Goal: Book appointment/travel/reservation

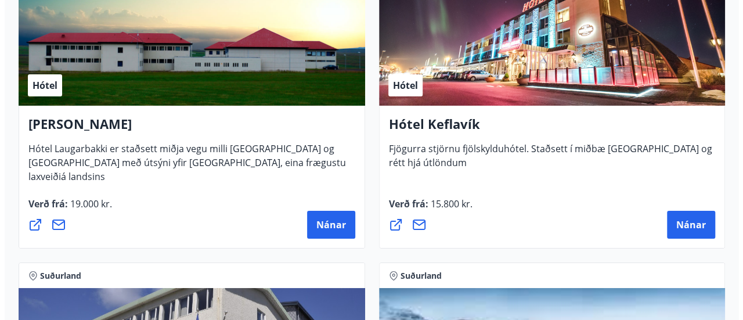
scroll to position [4224, 0]
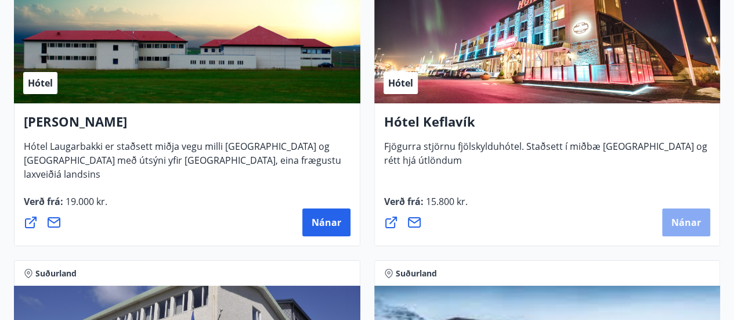
click at [694, 224] on span "Nánar" at bounding box center [686, 222] width 30 height 13
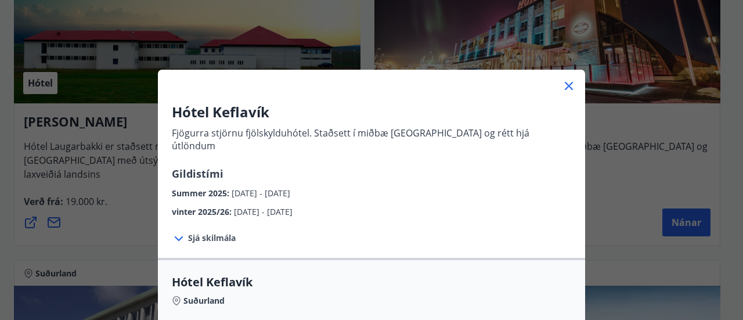
click at [522, 202] on div "Hótel Keflavík Fjögurra stjörnu fjölskylduhótel. Staðsett í miðbæ [GEOGRAPHIC_D…" at bounding box center [371, 160] width 427 height 116
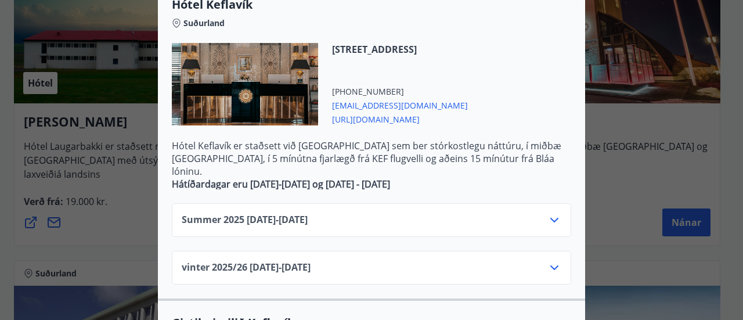
scroll to position [279, 0]
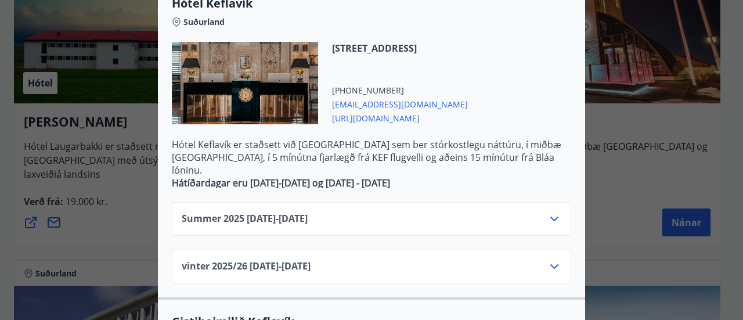
click at [522, 212] on div "Summer [PHONE_NUMBER][DATE] - [DATE]" at bounding box center [371, 223] width 379 height 23
click at [553, 212] on icon at bounding box center [554, 219] width 14 height 14
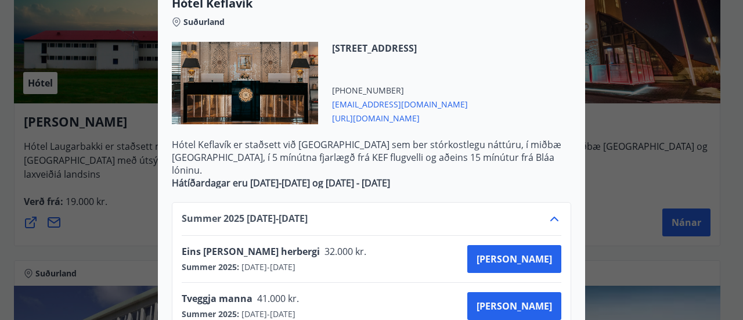
scroll to position [0, 0]
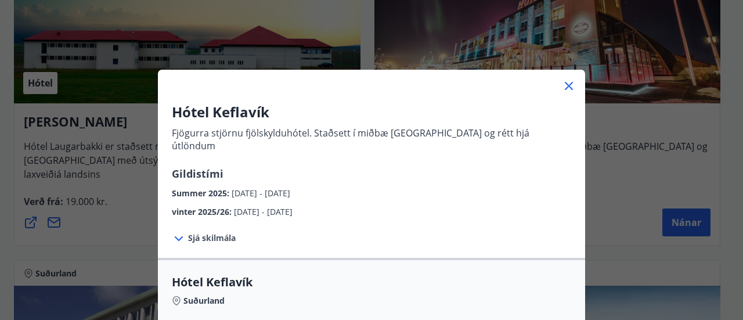
click at [623, 141] on div "Hótel Keflavík Fjögurra stjörnu fjölskylduhótel. Staðsett í miðbæ [GEOGRAPHIC_D…" at bounding box center [371, 160] width 743 height 320
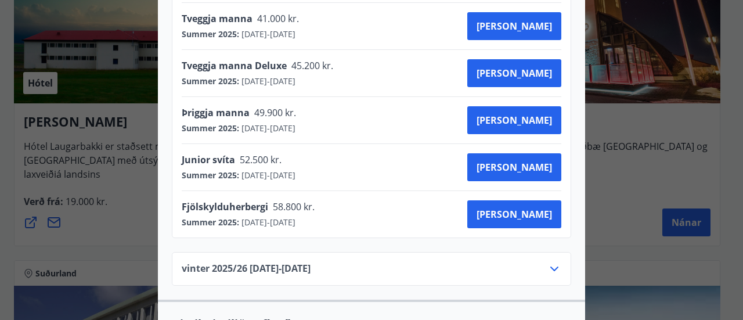
scroll to position [557, 0]
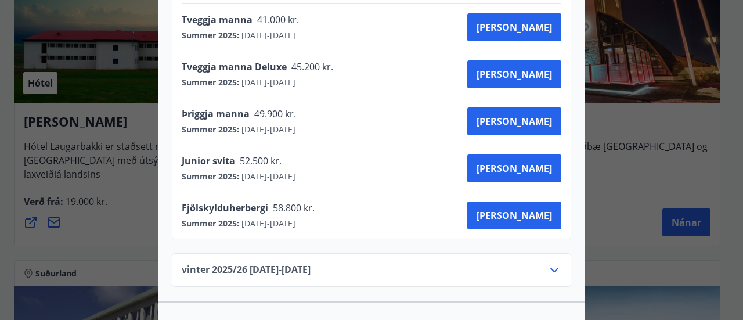
click at [548, 263] on icon at bounding box center [554, 270] width 14 height 14
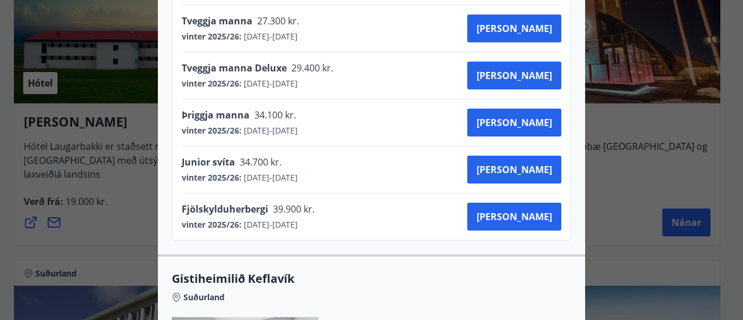
scroll to position [0, 0]
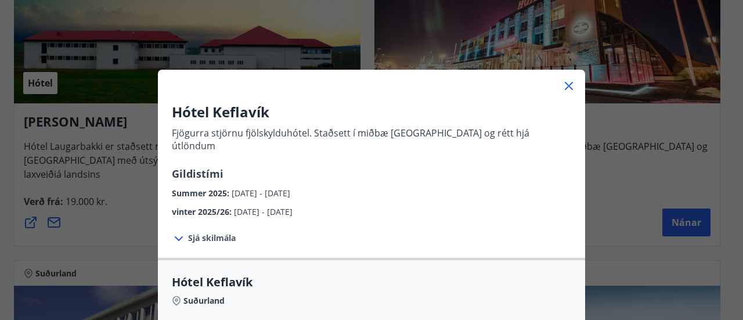
click at [617, 193] on div "Hótel Keflavík Fjögurra stjörnu fjölskylduhótel. Staðsett í miðbæ [GEOGRAPHIC_D…" at bounding box center [371, 160] width 743 height 320
click at [564, 84] on icon at bounding box center [569, 86] width 14 height 14
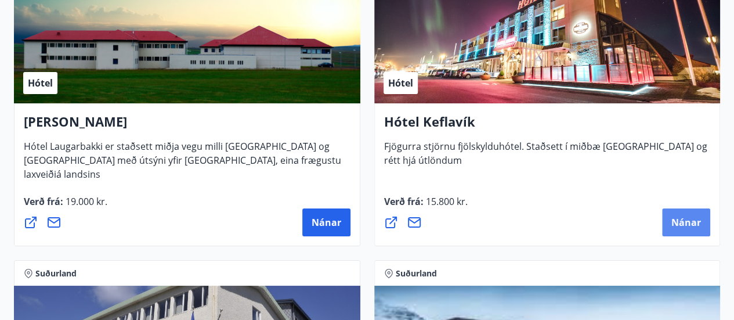
click at [675, 219] on span "Nánar" at bounding box center [686, 222] width 30 height 13
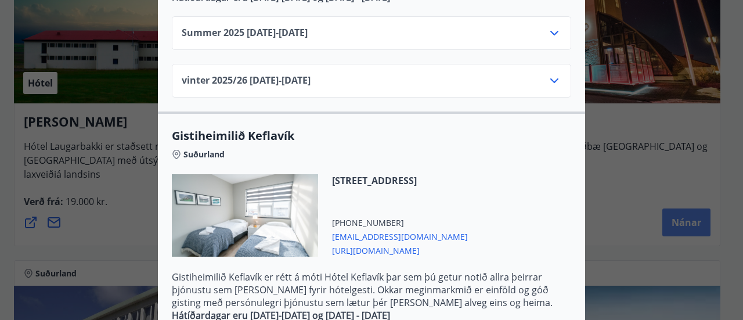
scroll to position [556, 0]
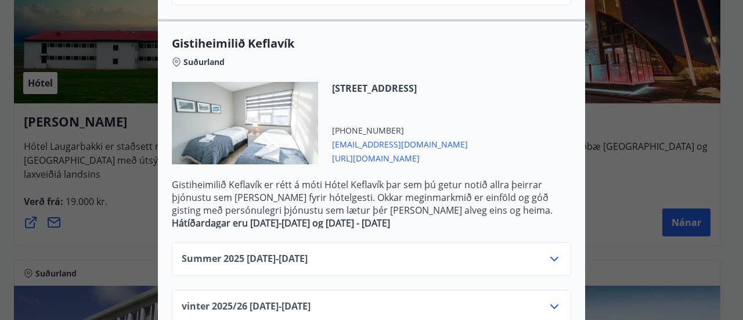
click at [549, 299] on icon at bounding box center [554, 306] width 14 height 14
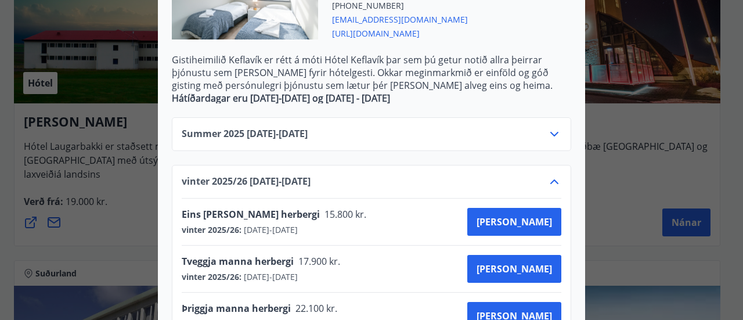
scroll to position [744, 0]
